Goal: Task Accomplishment & Management: Complete application form

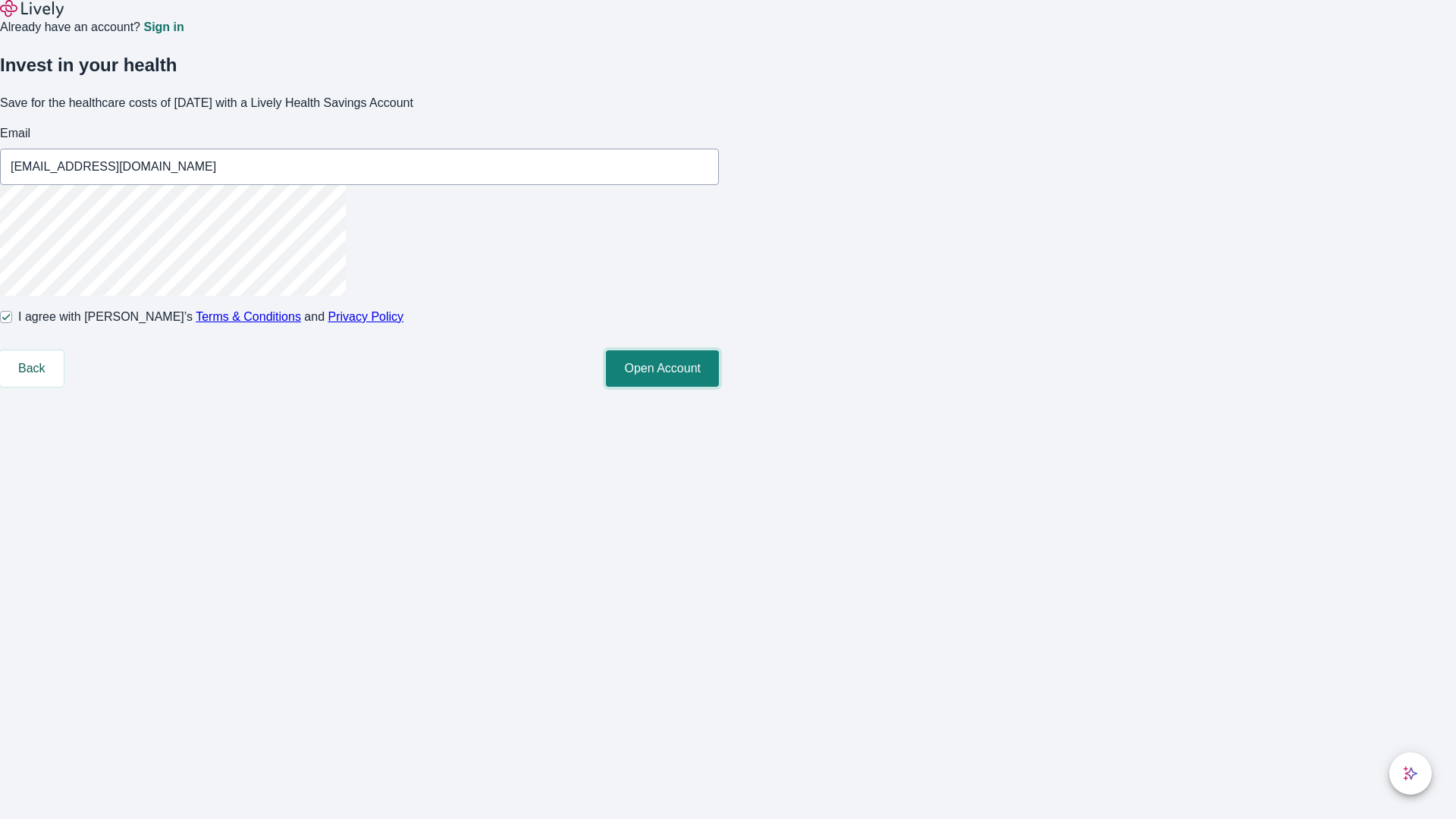
click at [719, 387] on button "Open Account" at bounding box center [662, 368] width 113 height 36
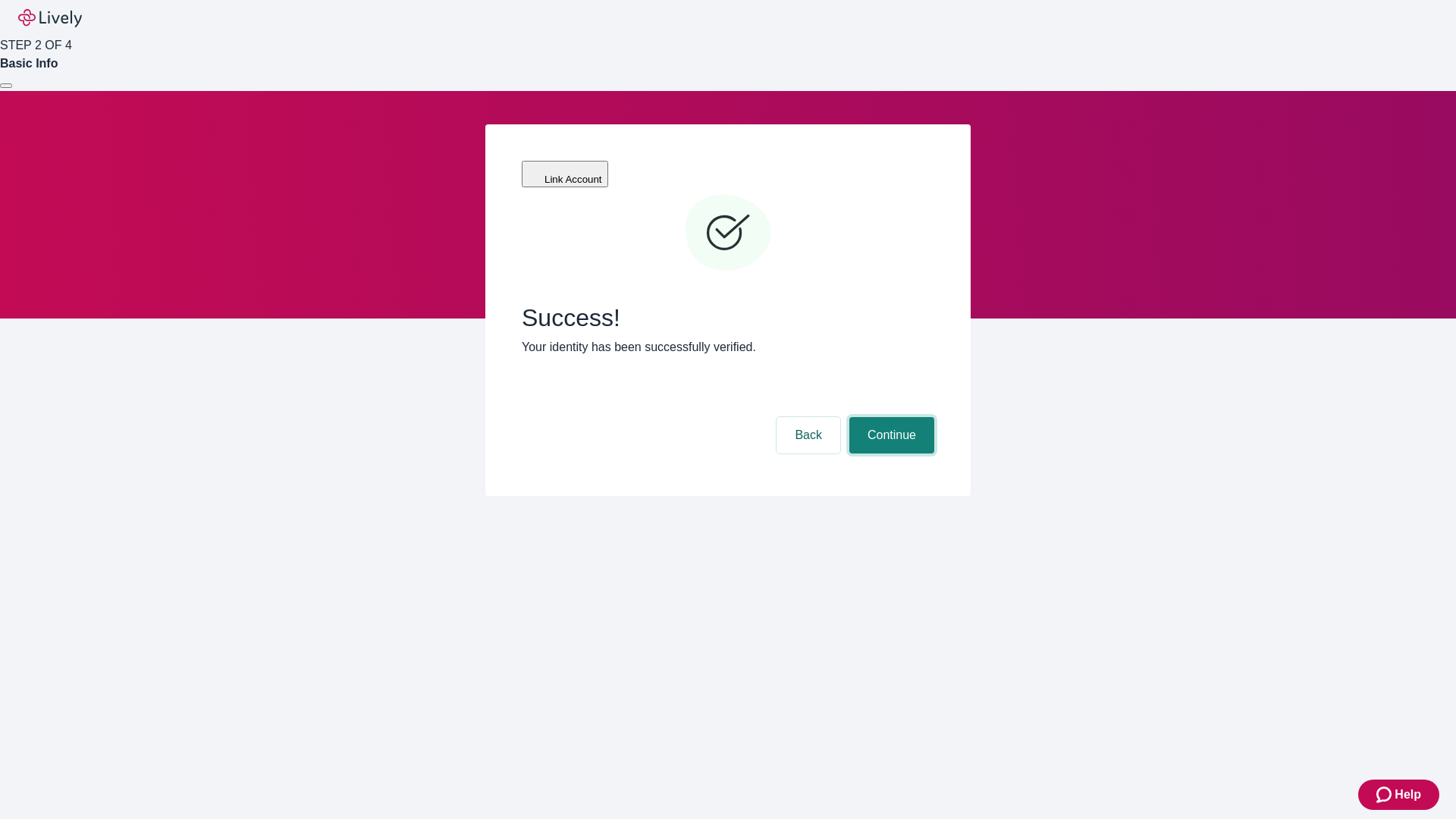
click at [890, 417] on button "Continue" at bounding box center [892, 435] width 85 height 36
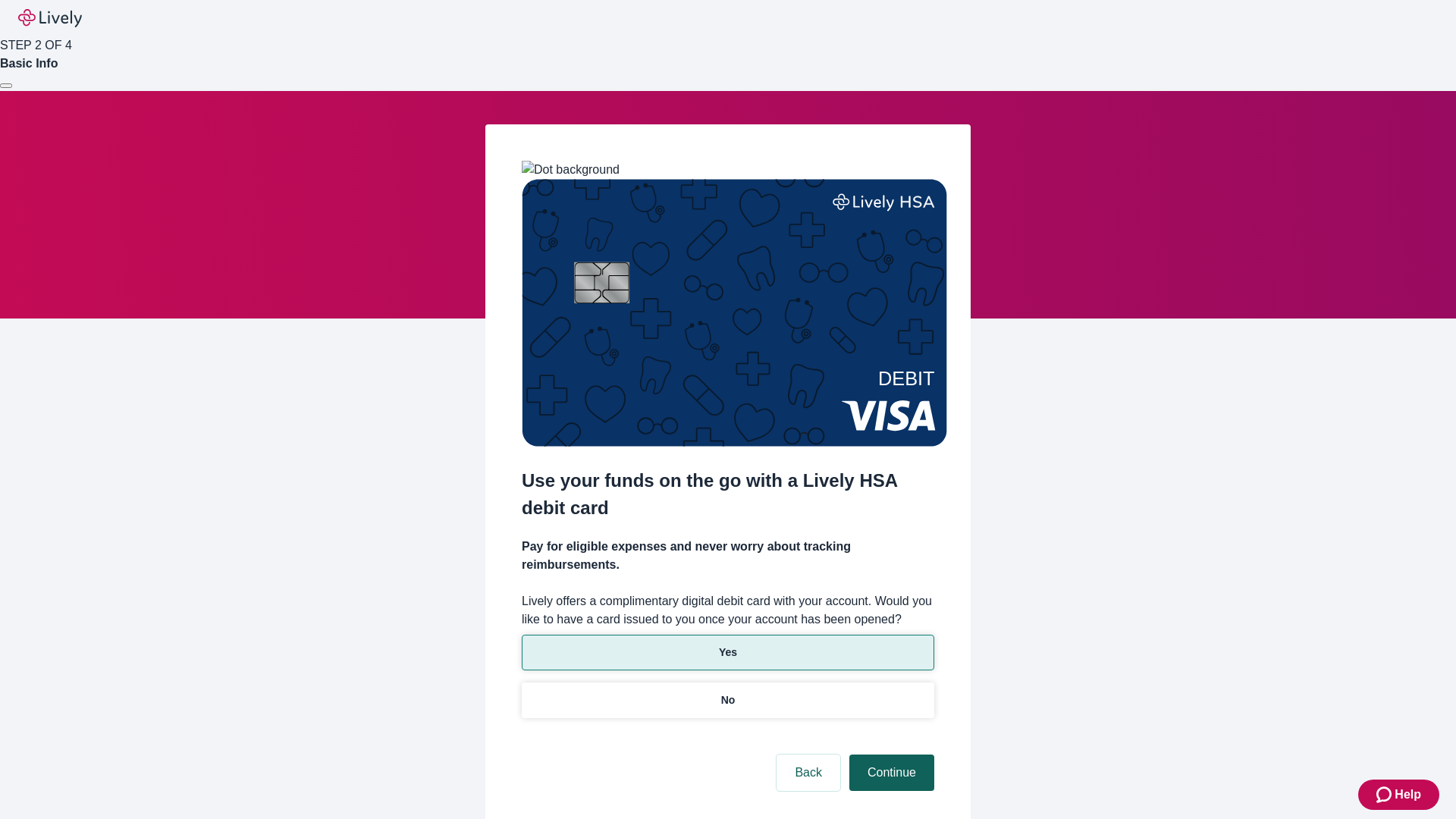
click at [727, 645] on p "Yes" at bounding box center [728, 652] width 19 height 16
click at [890, 754] on button "Continue" at bounding box center [892, 772] width 85 height 36
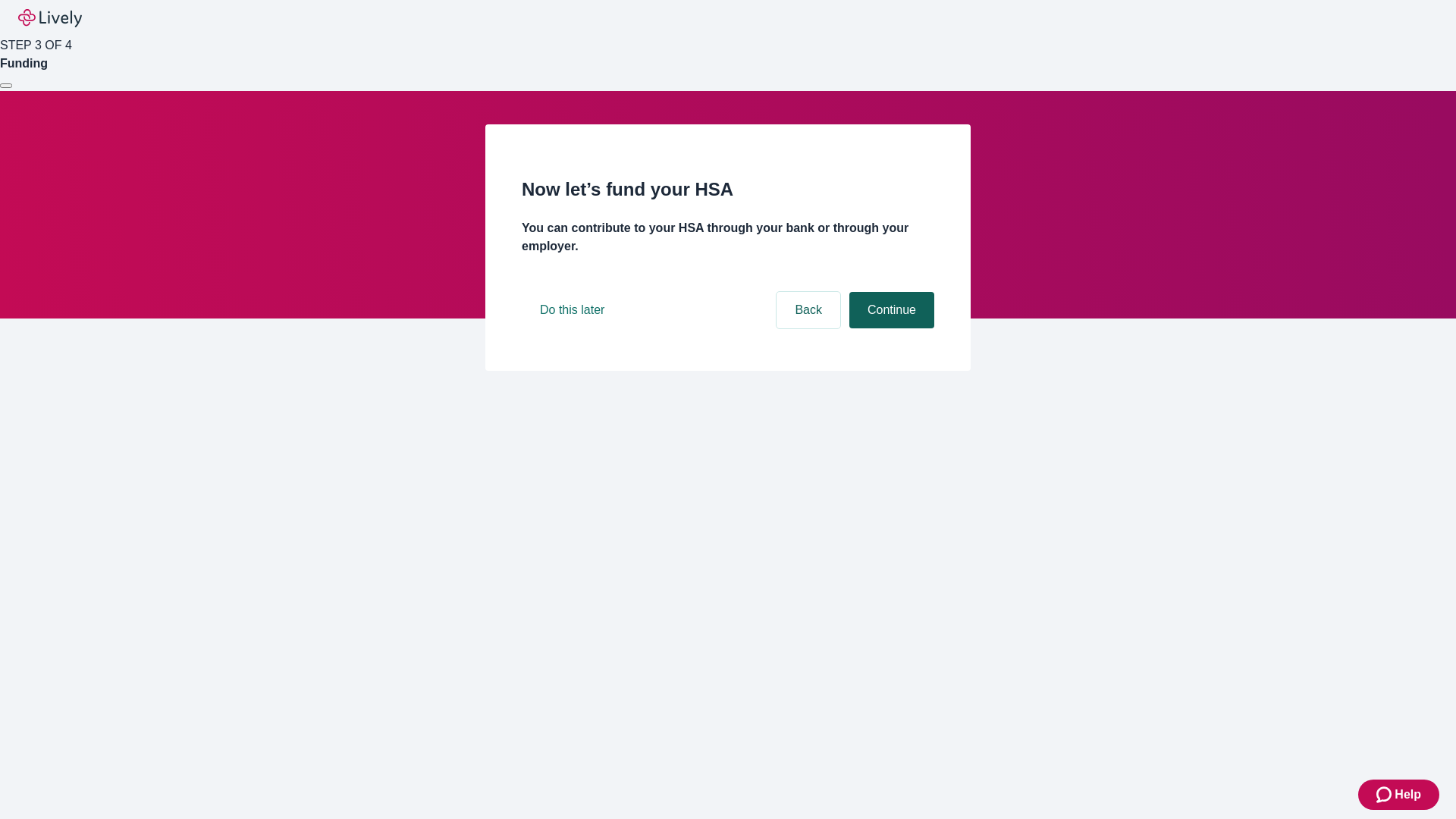
click at [890, 328] on button "Continue" at bounding box center [892, 310] width 85 height 36
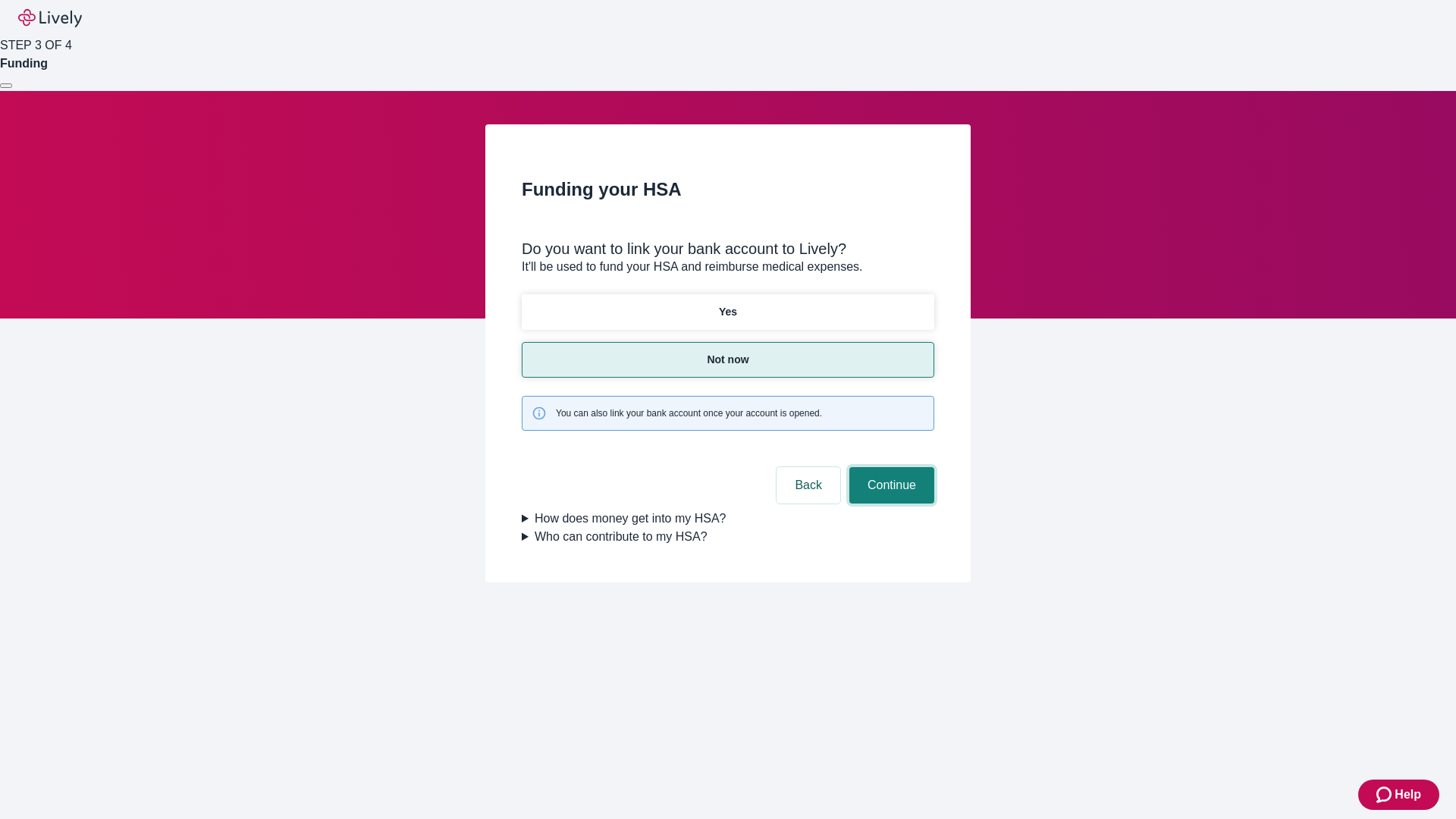
click at [890, 467] on button "Continue" at bounding box center [892, 485] width 85 height 36
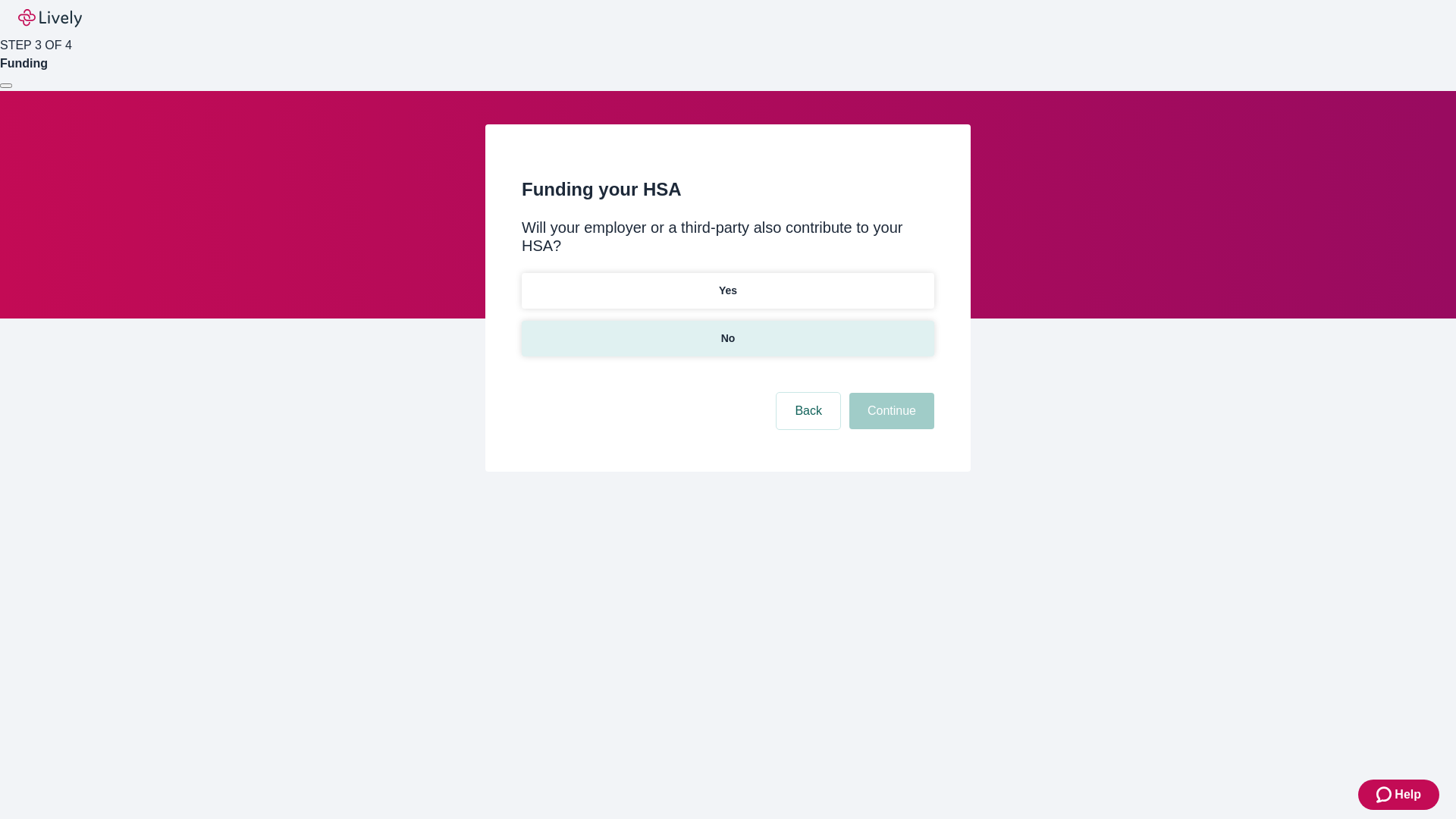
click at [727, 331] on p "No" at bounding box center [728, 339] width 15 height 16
click at [890, 393] on button "Continue" at bounding box center [892, 410] width 85 height 36
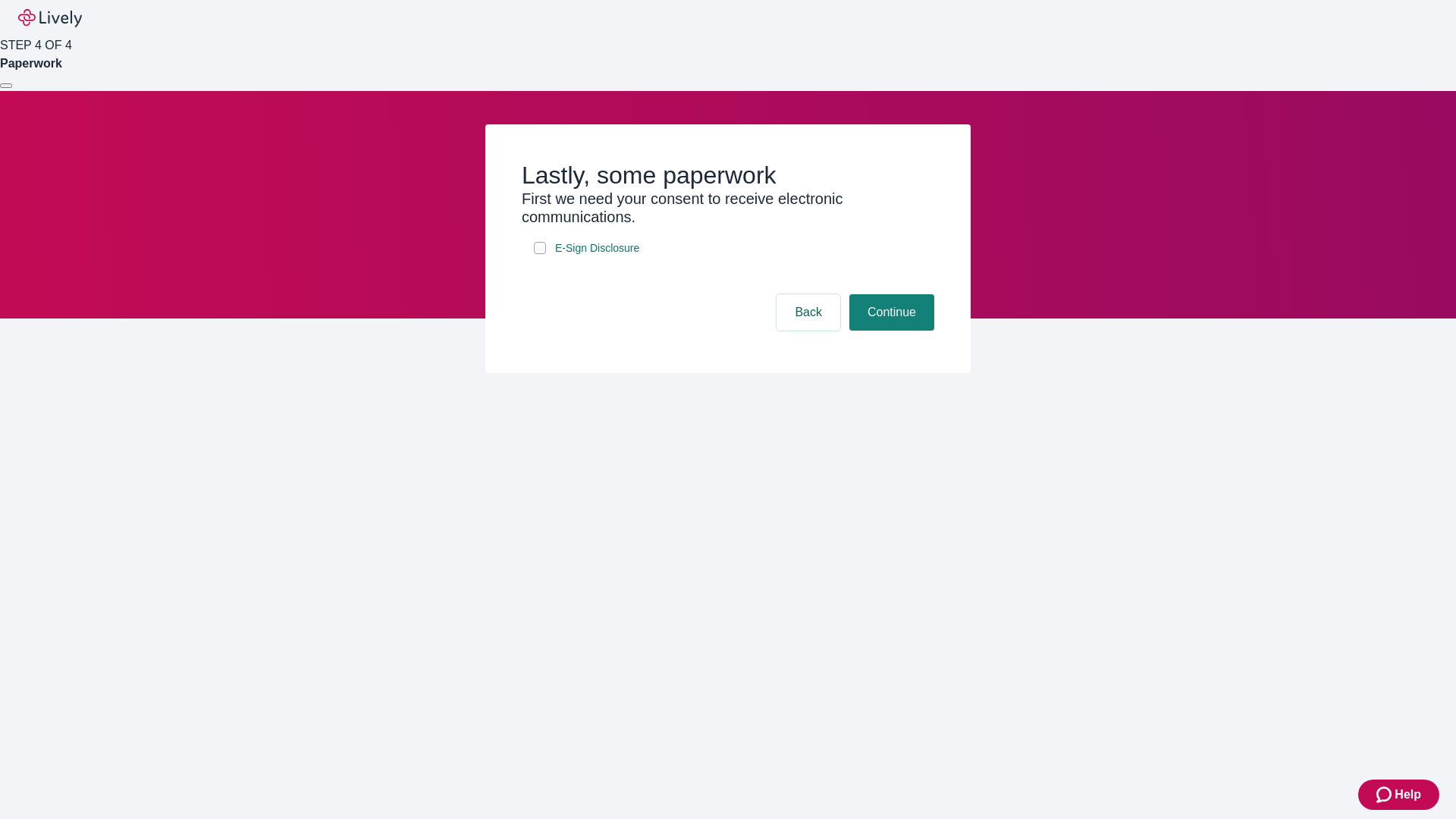
click at [540, 254] on input "E-Sign Disclosure" at bounding box center [540, 248] width 12 height 12
checkbox input "true"
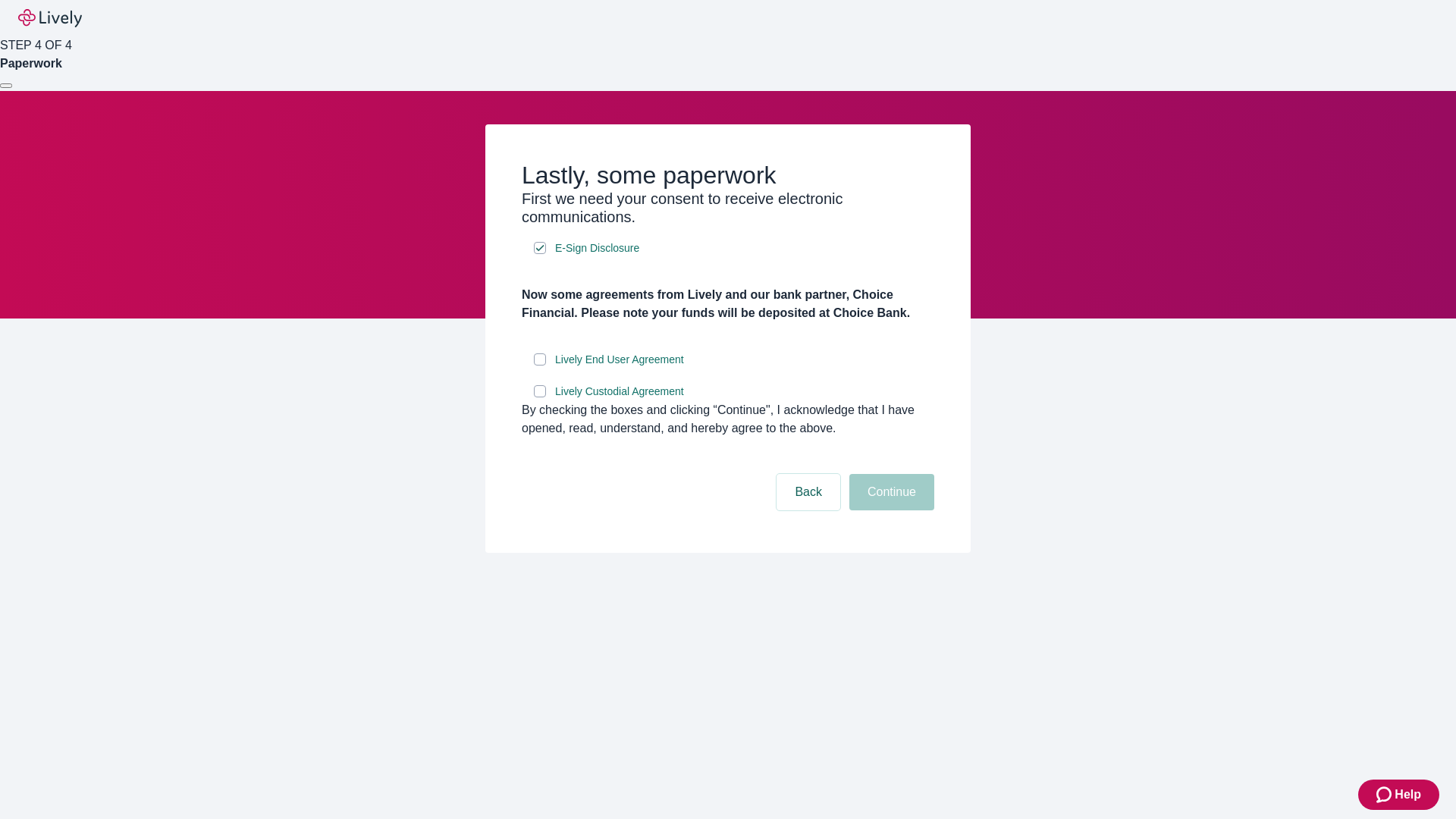
click at [540, 365] on input "Lively End User Agreement" at bounding box center [540, 360] width 12 height 12
checkbox input "true"
click at [540, 398] on input "Lively Custodial Agreement" at bounding box center [540, 391] width 12 height 12
checkbox input "true"
click at [890, 510] on button "Continue" at bounding box center [892, 492] width 85 height 36
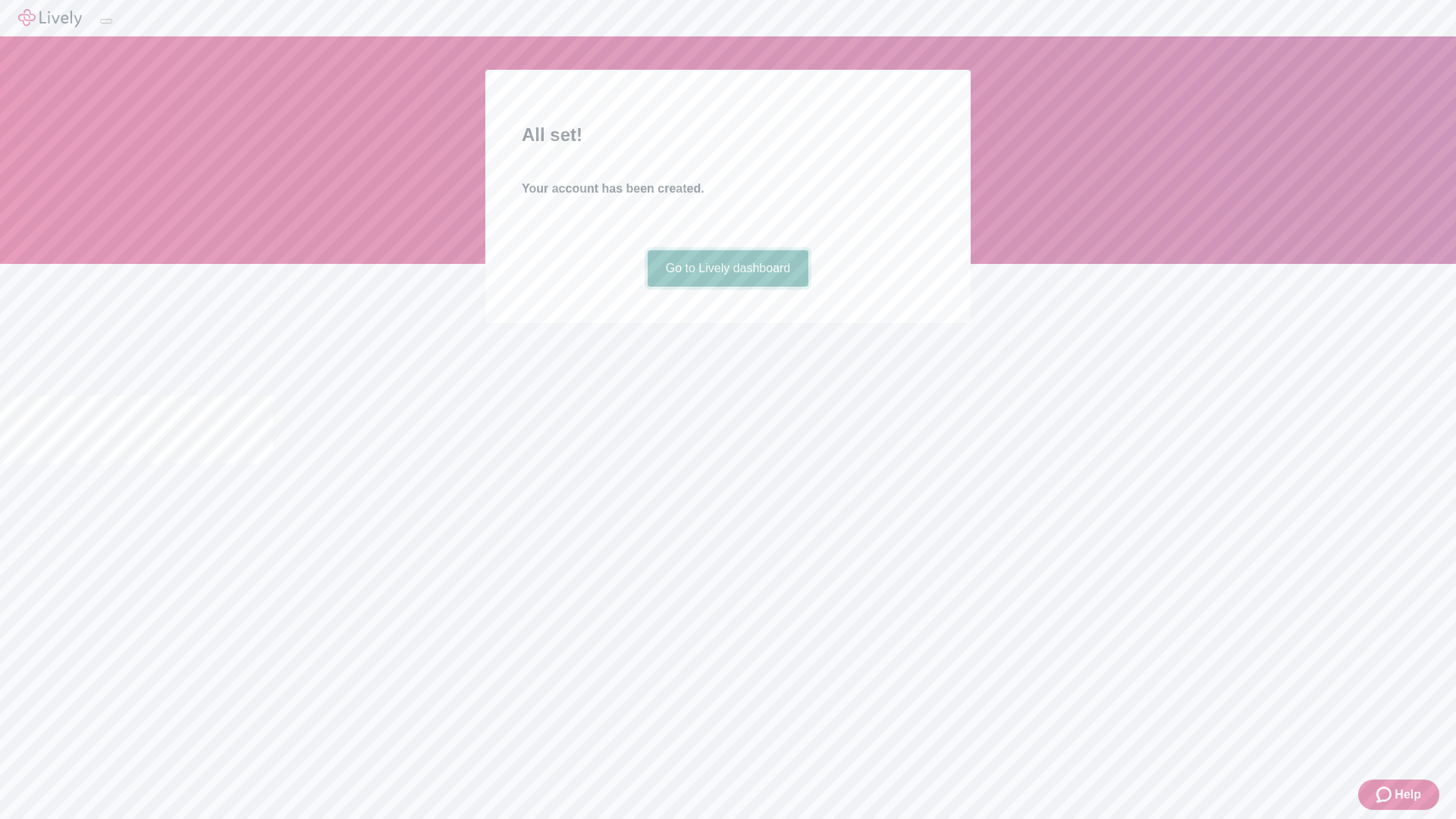
click at [727, 287] on link "Go to Lively dashboard" at bounding box center [728, 267] width 162 height 36
